Goal: Task Accomplishment & Management: Complete application form

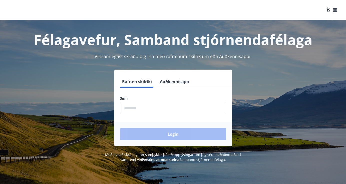
click at [162, 109] on input "phone" at bounding box center [173, 108] width 106 height 12
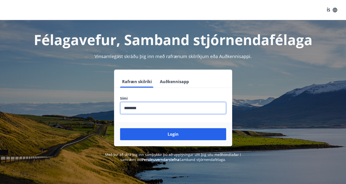
type input "********"
click at [120, 128] on button "Login" at bounding box center [173, 134] width 106 height 12
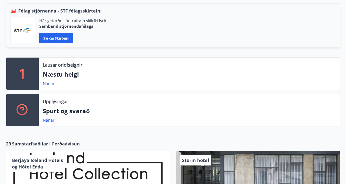
scroll to position [133, 0]
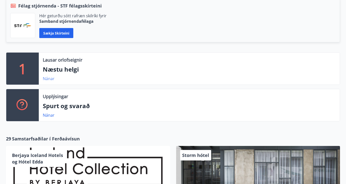
click at [50, 79] on link "Nánar" at bounding box center [49, 79] width 12 height 6
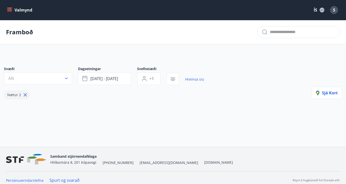
type input "*"
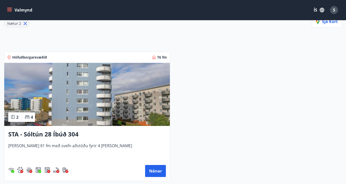
scroll to position [90, 0]
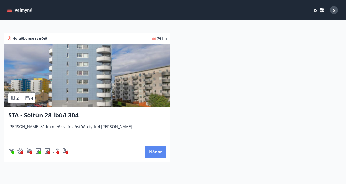
click at [160, 153] on button "Nánar" at bounding box center [155, 152] width 21 height 12
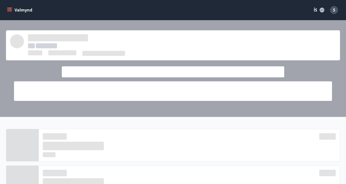
click at [22, 12] on button "Valmynd" at bounding box center [20, 10] width 28 height 9
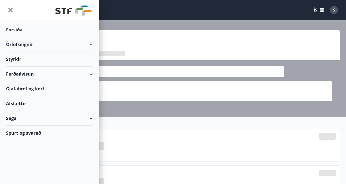
click at [18, 28] on div "Forsíða" at bounding box center [49, 29] width 87 height 15
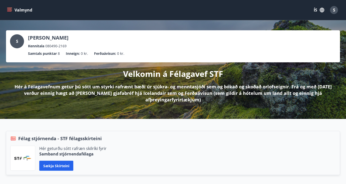
click at [10, 10] on icon "menu" at bounding box center [10, 10] width 6 height 1
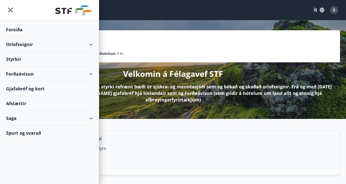
click at [13, 37] on div "Styrkir" at bounding box center [49, 29] width 87 height 15
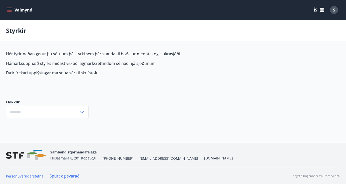
type input "***"
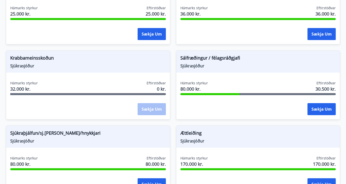
scroll to position [433, 0]
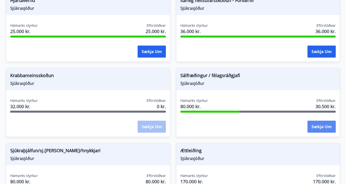
click at [320, 127] on button "Sækja um" at bounding box center [321, 127] width 28 height 12
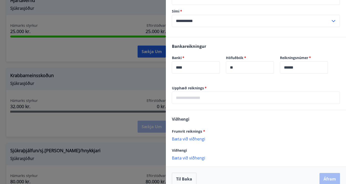
scroll to position [114, 0]
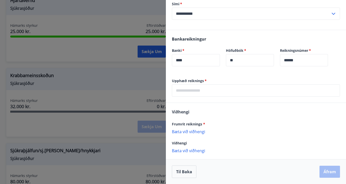
click at [231, 90] on input "text" at bounding box center [256, 90] width 168 height 12
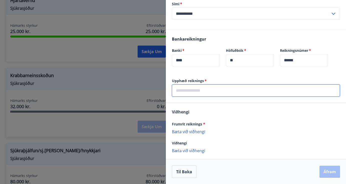
type input "*****"
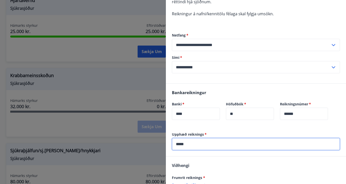
scroll to position [119, 0]
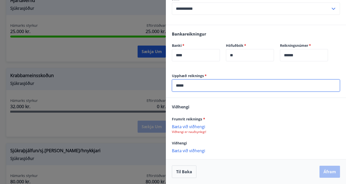
click at [194, 127] on p "Bæta við viðhengi" at bounding box center [256, 126] width 168 height 5
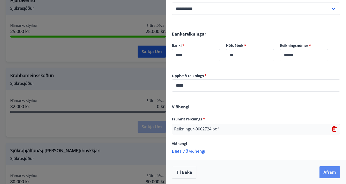
click at [324, 171] on button "Áfram" at bounding box center [329, 172] width 21 height 12
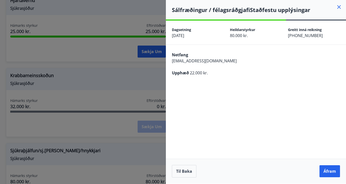
scroll to position [0, 0]
click at [324, 171] on button "Áfram" at bounding box center [329, 171] width 21 height 12
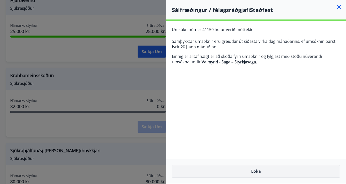
click at [263, 173] on button "Loka" at bounding box center [256, 171] width 168 height 13
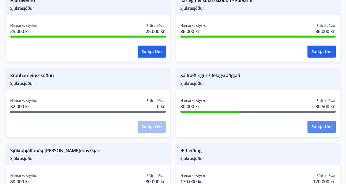
click at [321, 124] on button "Sækja um" at bounding box center [321, 127] width 28 height 12
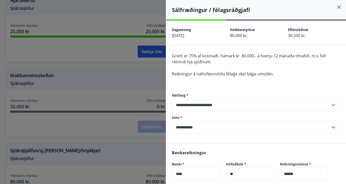
scroll to position [114, 0]
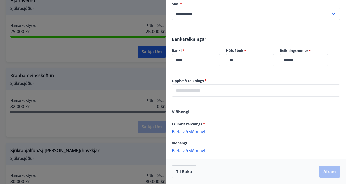
click at [194, 90] on input "text" at bounding box center [256, 90] width 168 height 12
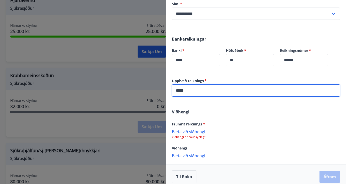
type input "*****"
click at [186, 130] on p "Bæta við viðhengi" at bounding box center [256, 131] width 168 height 5
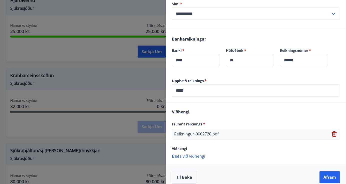
scroll to position [119, 0]
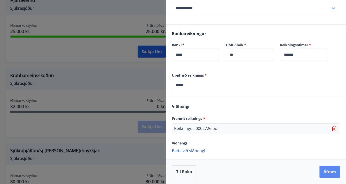
click at [328, 173] on button "Áfram" at bounding box center [329, 172] width 21 height 12
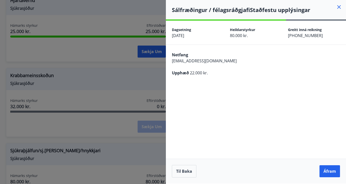
scroll to position [0, 0]
click at [328, 173] on button "Áfram" at bounding box center [329, 171] width 21 height 12
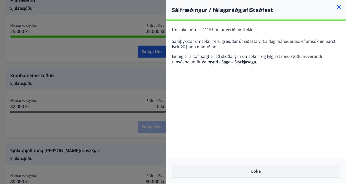
click at [257, 173] on button "Loka" at bounding box center [256, 171] width 168 height 13
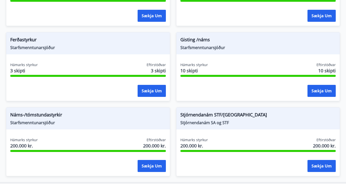
scroll to position [620, 0]
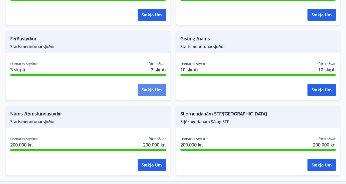
click at [148, 91] on button "Sækja um" at bounding box center [152, 90] width 28 height 12
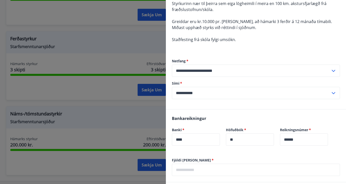
scroll to position [0, 0]
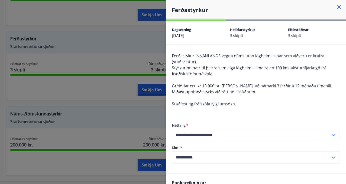
click at [338, 7] on icon at bounding box center [339, 7] width 4 height 4
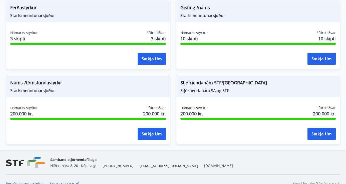
scroll to position [659, 0]
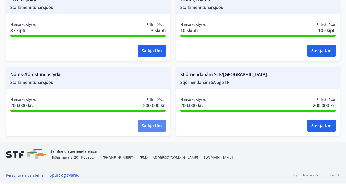
click at [153, 126] on button "Sækja um" at bounding box center [152, 126] width 28 height 12
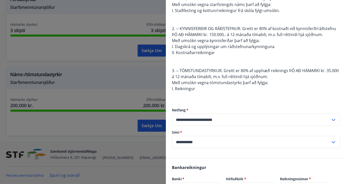
scroll to position [0, 0]
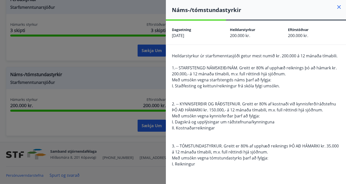
click at [338, 6] on icon at bounding box center [339, 7] width 4 height 4
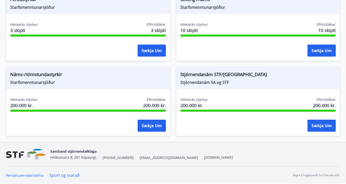
click at [172, 133] on div "Stjórnendanám STF/SA Stjórnendanám SA og STF Hámarks styrkur 200.000 kr. Eftirs…" at bounding box center [255, 98] width 170 height 75
